Goal: Task Accomplishment & Management: Use online tool/utility

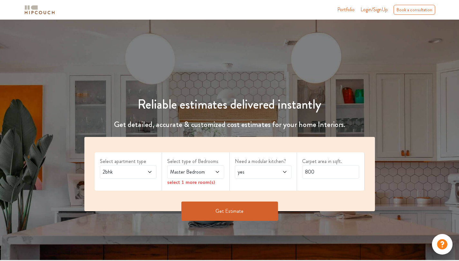
click at [144, 174] on span at bounding box center [145, 172] width 13 height 8
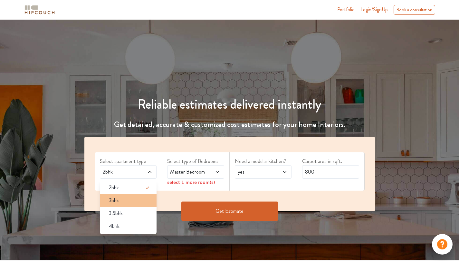
click at [128, 200] on div "3bhk" at bounding box center [130, 201] width 53 height 8
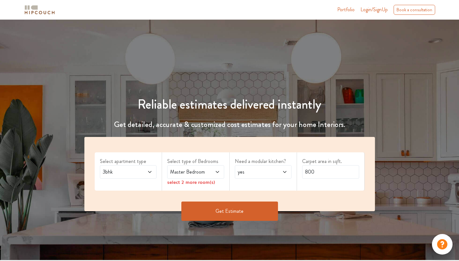
click at [203, 171] on span "Master Bedroom" at bounding box center [188, 172] width 38 height 8
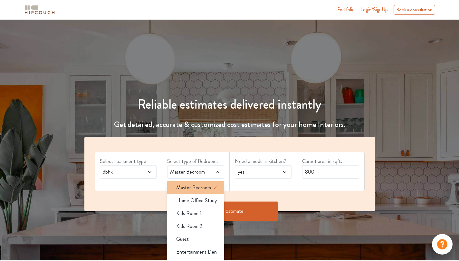
click at [202, 187] on span "Master Bedroom" at bounding box center [193, 188] width 35 height 8
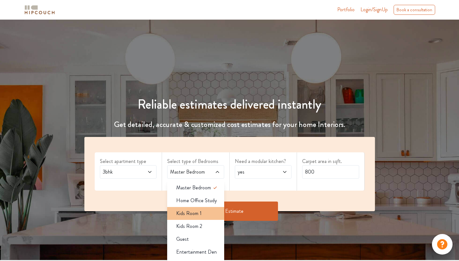
click at [204, 214] on div "Kids Room 1" at bounding box center [197, 214] width 53 height 8
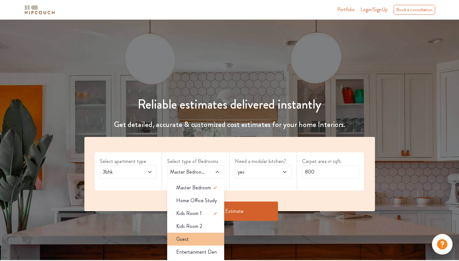
click at [202, 239] on div "Guest" at bounding box center [197, 240] width 53 height 8
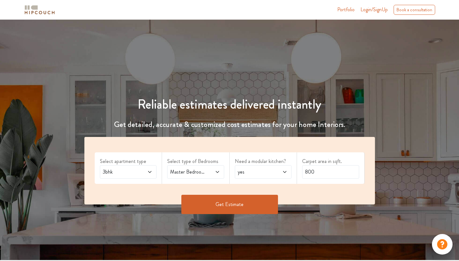
click at [263, 176] on div "yes" at bounding box center [263, 172] width 57 height 14
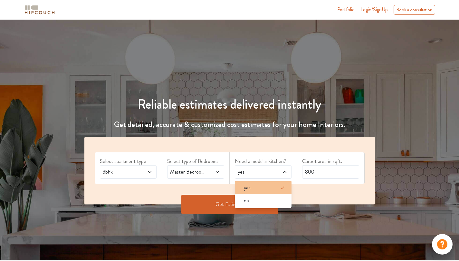
click at [256, 189] on div "yes" at bounding box center [264, 188] width 53 height 8
click at [325, 171] on input "800" at bounding box center [330, 172] width 57 height 14
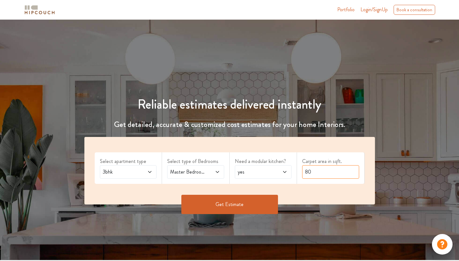
type input "8"
type input "1000"
click at [238, 203] on button "Get Estimate" at bounding box center [229, 204] width 97 height 19
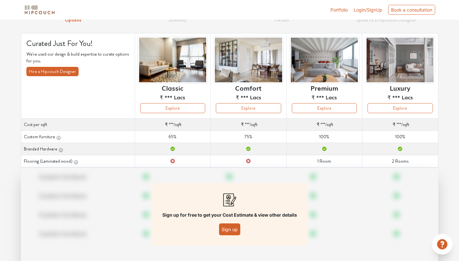
scroll to position [41, 0]
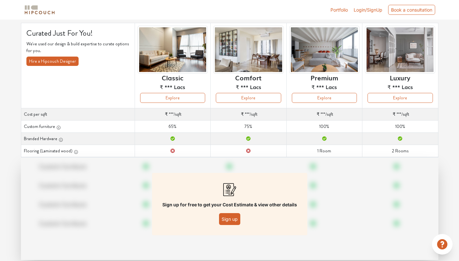
click at [231, 222] on button "Sign up" at bounding box center [229, 219] width 21 height 12
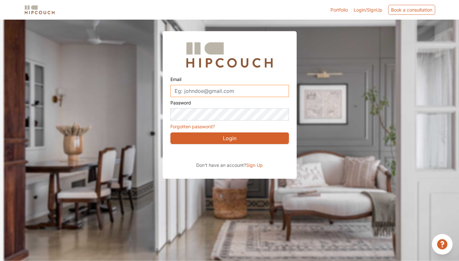
click at [209, 93] on input "Email" at bounding box center [229, 91] width 118 height 12
type input "PRISHA.SINGH1408@GMAIL.COM"
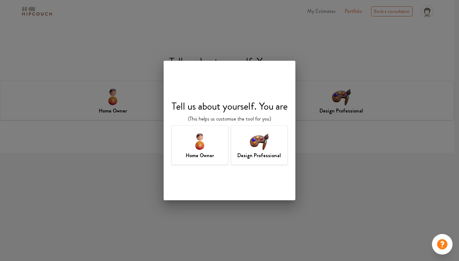
click at [206, 151] on img at bounding box center [199, 141] width 21 height 21
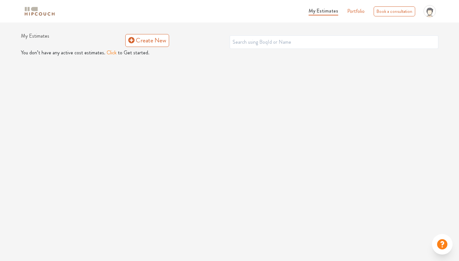
click at [108, 52] on button "Click" at bounding box center [112, 53] width 10 height 8
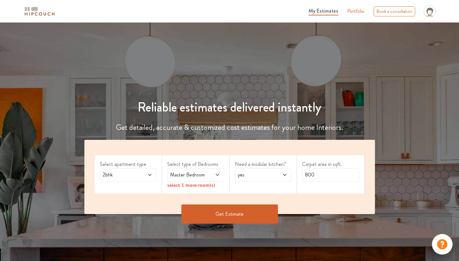
click at [148, 174] on icon at bounding box center [149, 174] width 5 height 5
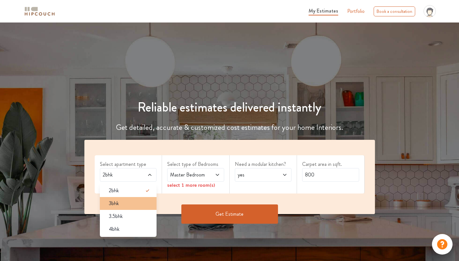
click at [133, 206] on div "3bhk" at bounding box center [130, 204] width 53 height 8
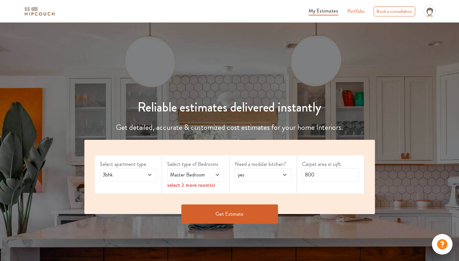
click at [216, 175] on icon at bounding box center [216, 175] width 3 height 2
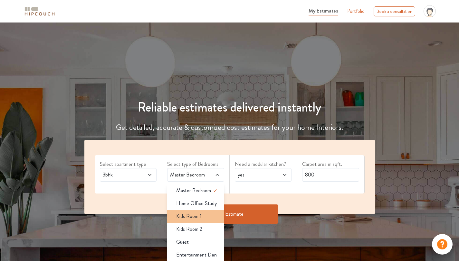
click at [206, 218] on div "Kids Room 1" at bounding box center [197, 217] width 53 height 8
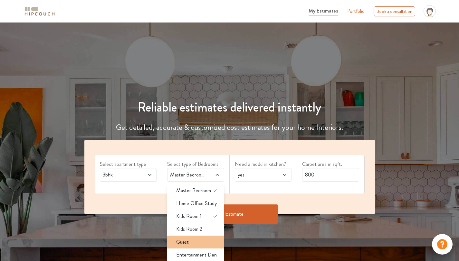
click at [198, 241] on div "Guest" at bounding box center [197, 242] width 53 height 8
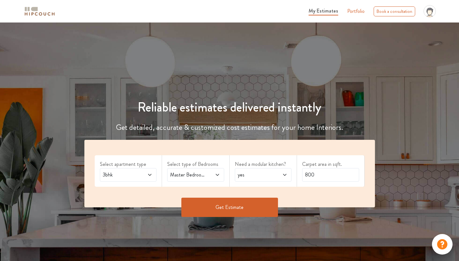
click at [255, 177] on span "yes" at bounding box center [255, 175] width 38 height 8
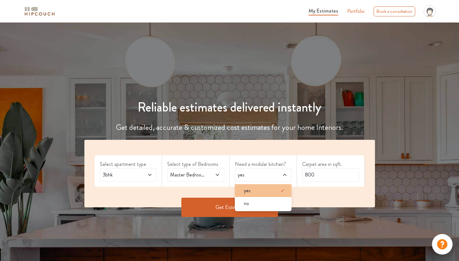
click at [255, 190] on div "yes" at bounding box center [264, 191] width 53 height 8
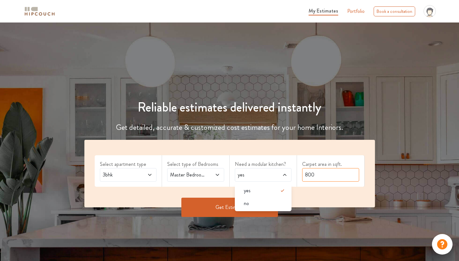
click at [330, 170] on input "800" at bounding box center [330, 175] width 57 height 14
drag, startPoint x: 320, startPoint y: 177, endPoint x: 297, endPoint y: 174, distance: 23.7
click at [297, 174] on div "Carpet area in sqft. 800" at bounding box center [331, 171] width 68 height 32
type input "1000"
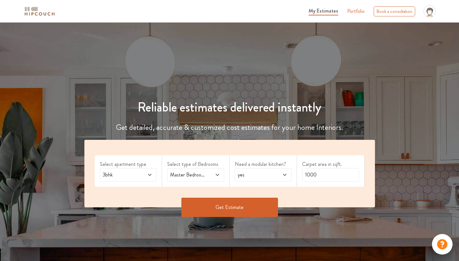
click at [221, 216] on button "Get Estimate" at bounding box center [229, 207] width 97 height 19
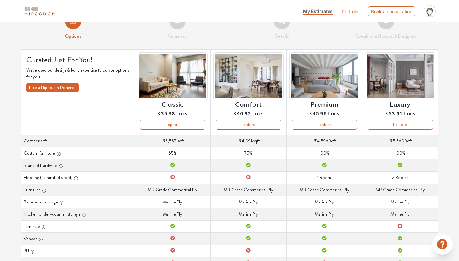
scroll to position [18, 0]
